Goal: Navigation & Orientation: Find specific page/section

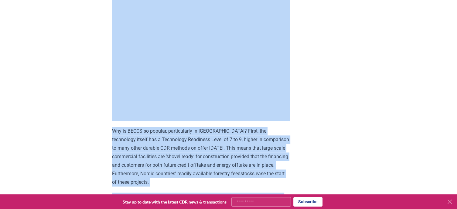
scroll to position [657, 0]
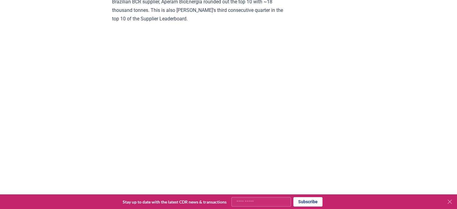
scroll to position [2338, 0]
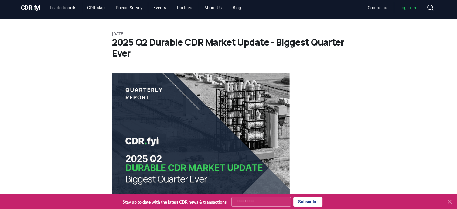
scroll to position [0, 0]
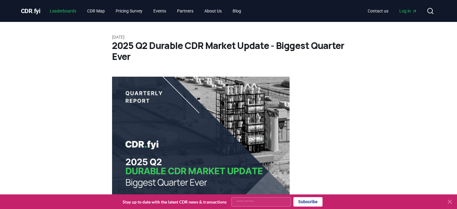
click at [47, 9] on link "Leaderboards" at bounding box center [63, 10] width 36 height 11
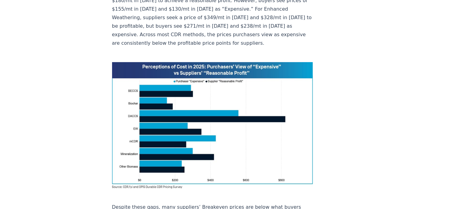
scroll to position [416, 0]
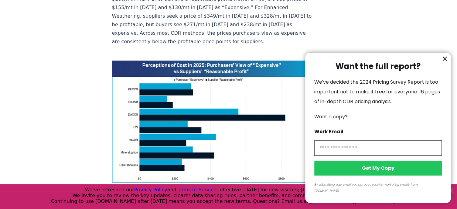
click at [444, 62] on icon "information" at bounding box center [444, 58] width 7 height 7
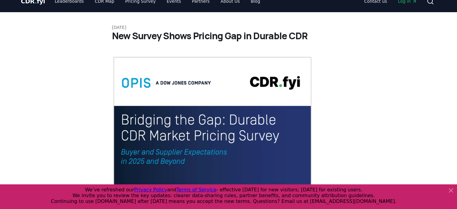
scroll to position [0, 0]
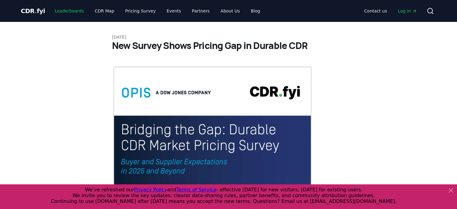
click at [61, 12] on link "Leaderboards" at bounding box center [69, 10] width 39 height 11
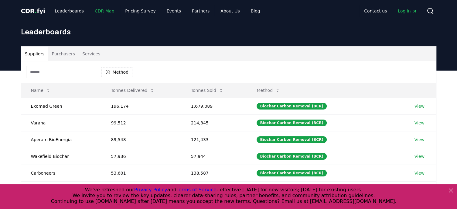
click at [97, 8] on link "CDR Map" at bounding box center [104, 10] width 29 height 11
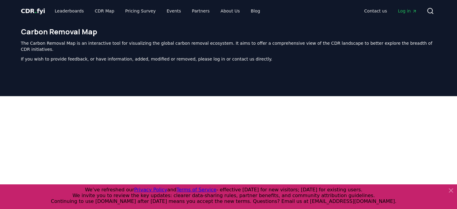
click at [35, 11] on span "." at bounding box center [36, 10] width 2 height 7
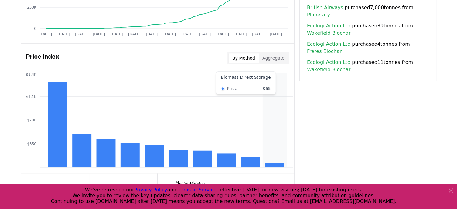
scroll to position [462, 0]
